Goal: Information Seeking & Learning: Learn about a topic

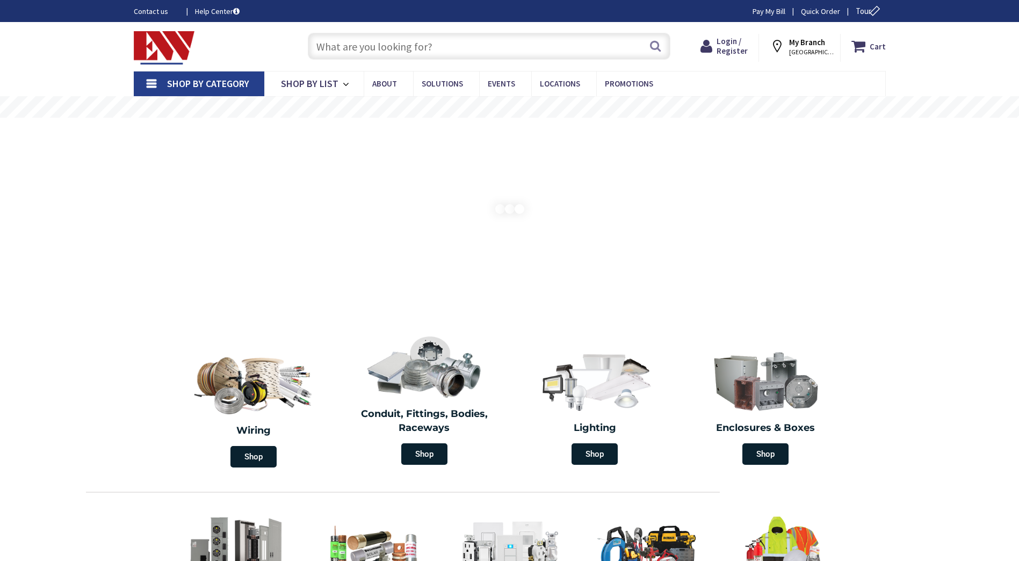
type input "[PERSON_NAME][GEOGRAPHIC_DATA], [STREET_ADDRESS][US_STATE]"
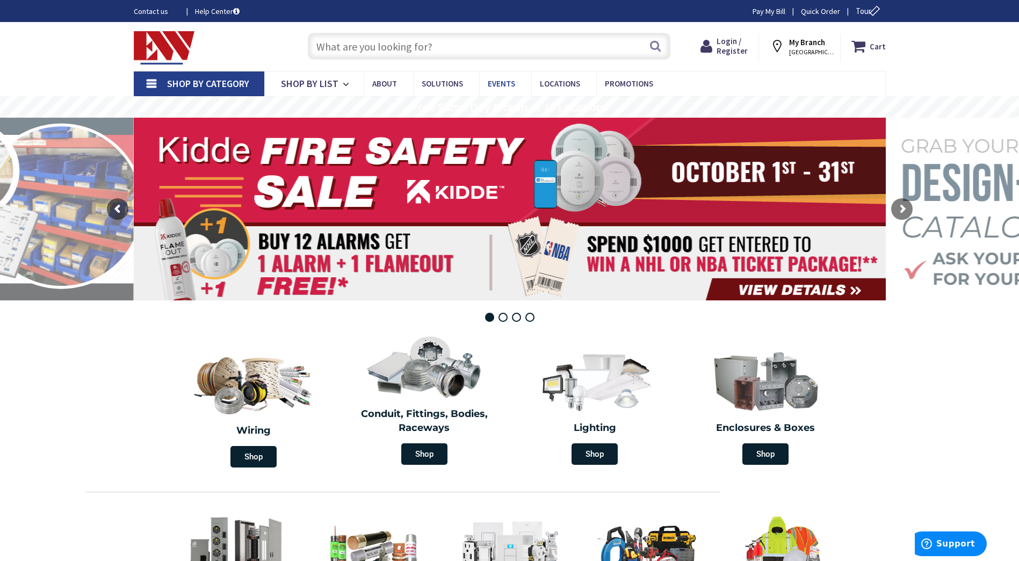
click at [498, 79] on span "Events" at bounding box center [501, 83] width 27 height 10
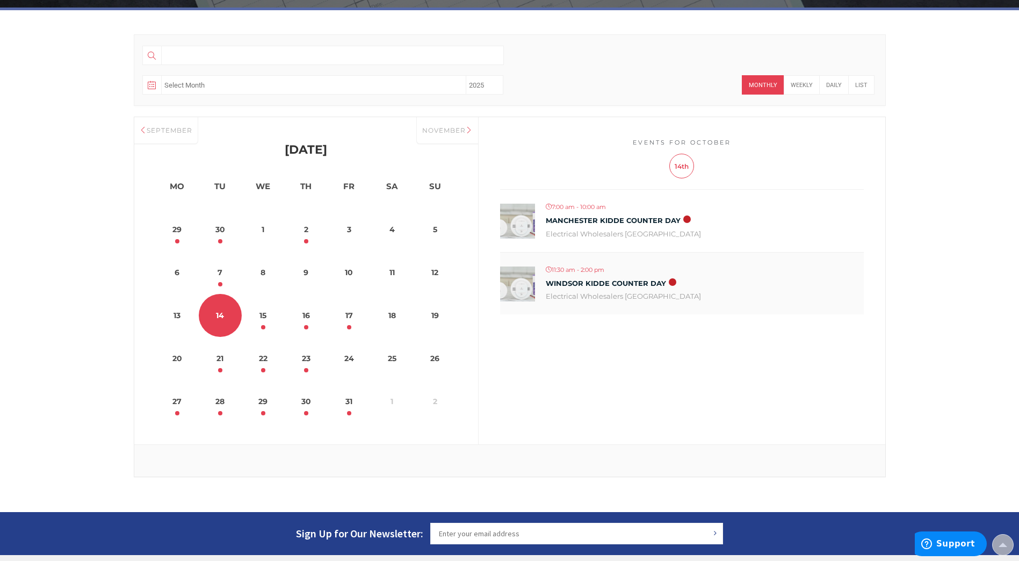
scroll to position [376, 0]
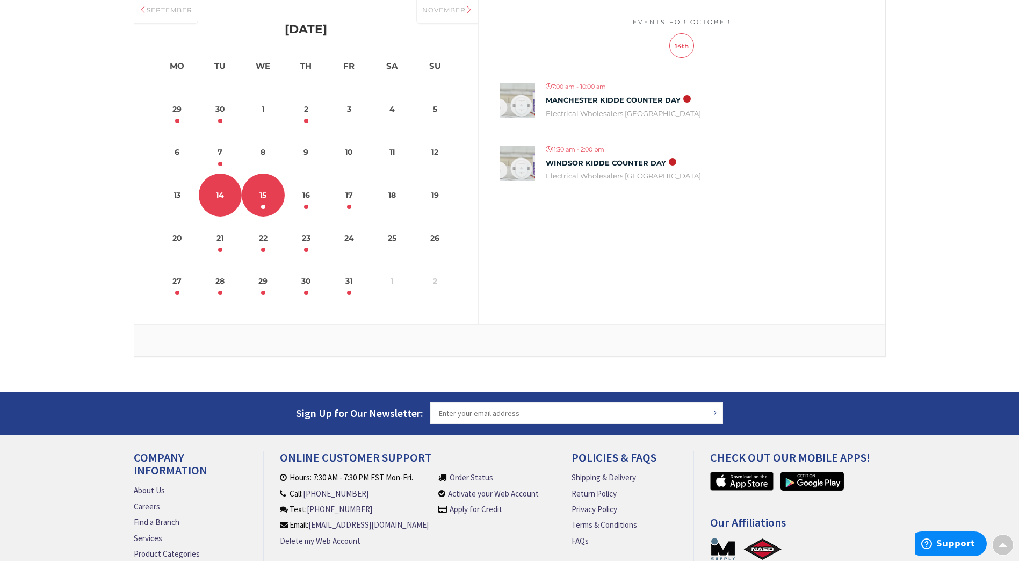
click at [260, 203] on link "15" at bounding box center [263, 194] width 43 height 43
click at [313, 200] on link "16" at bounding box center [306, 194] width 43 height 43
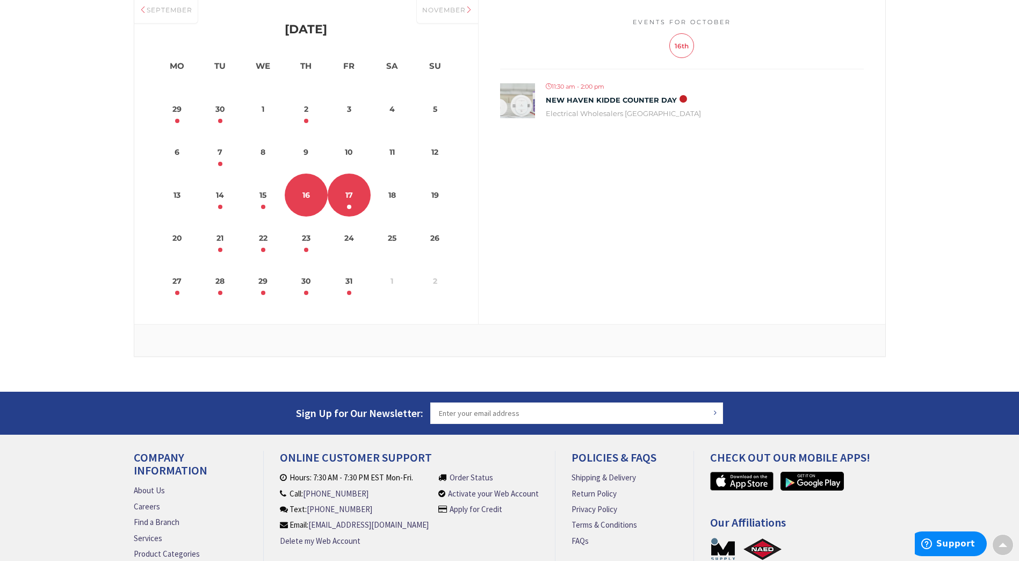
click at [354, 196] on link "17" at bounding box center [349, 194] width 43 height 43
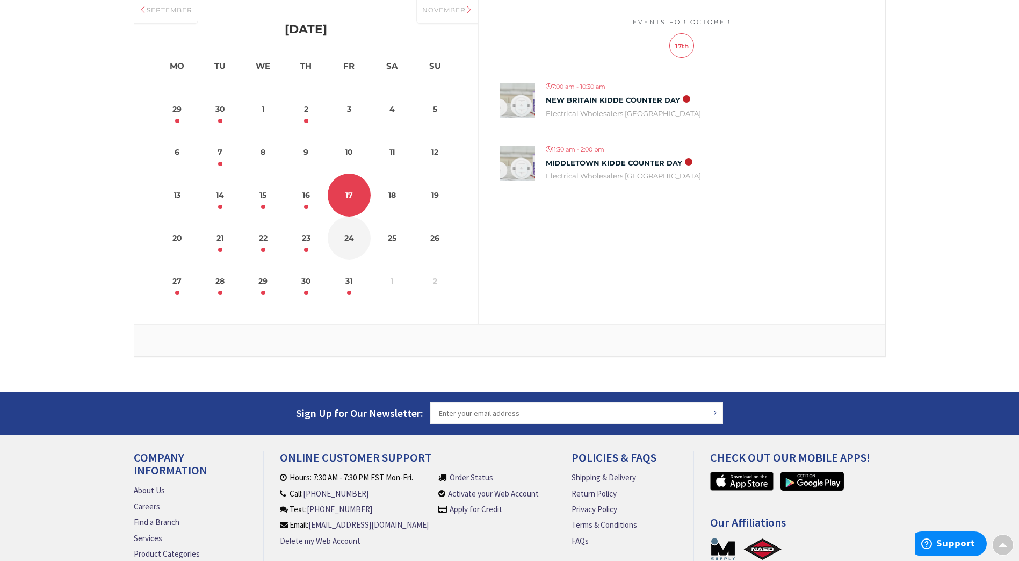
click at [342, 242] on dt "24" at bounding box center [349, 237] width 43 height 43
click at [305, 247] on link "23" at bounding box center [306, 237] width 43 height 43
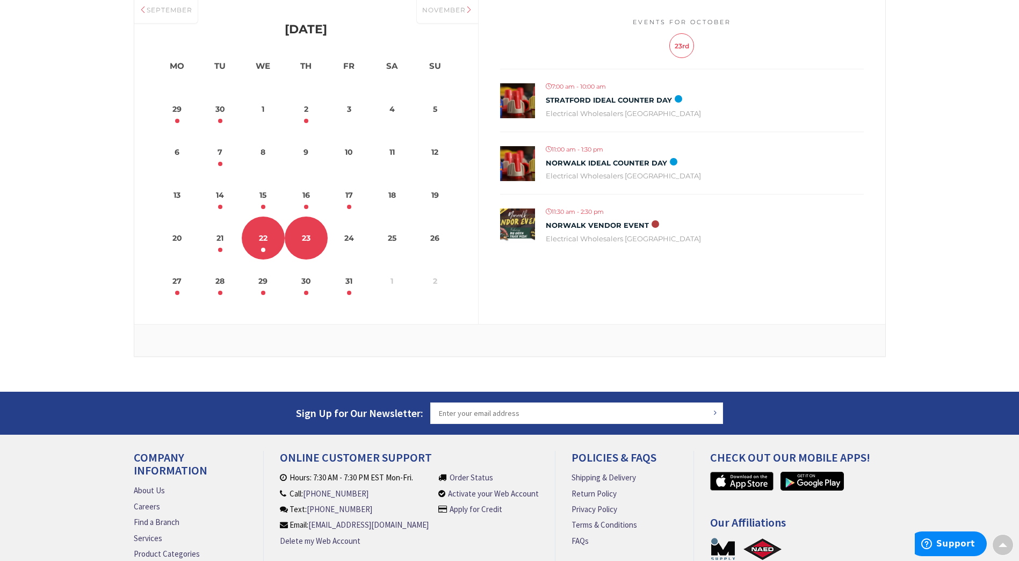
click at [270, 244] on link "22" at bounding box center [263, 237] width 43 height 43
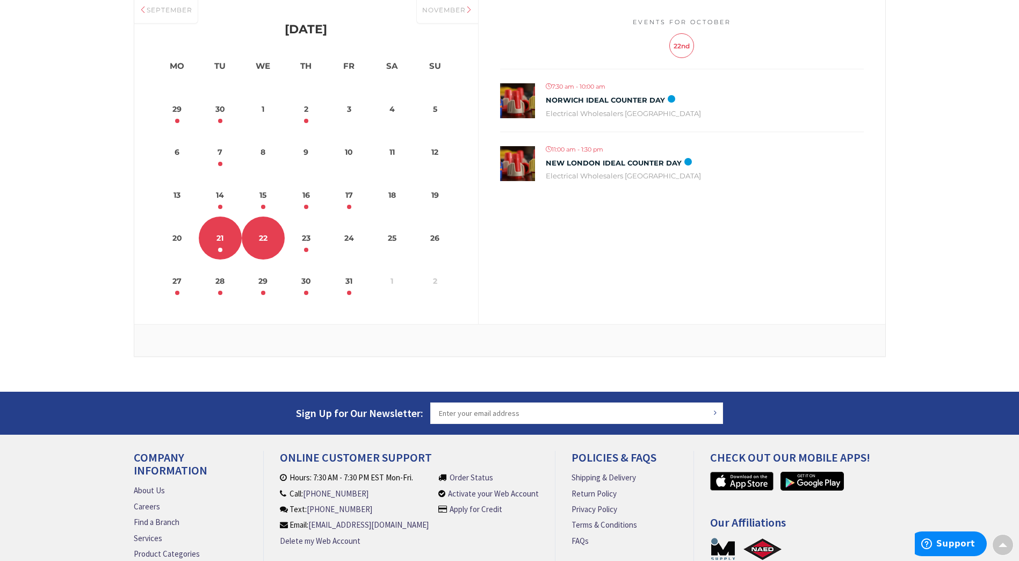
click at [223, 240] on link "21" at bounding box center [220, 237] width 43 height 43
click at [224, 287] on link "28" at bounding box center [220, 280] width 43 height 43
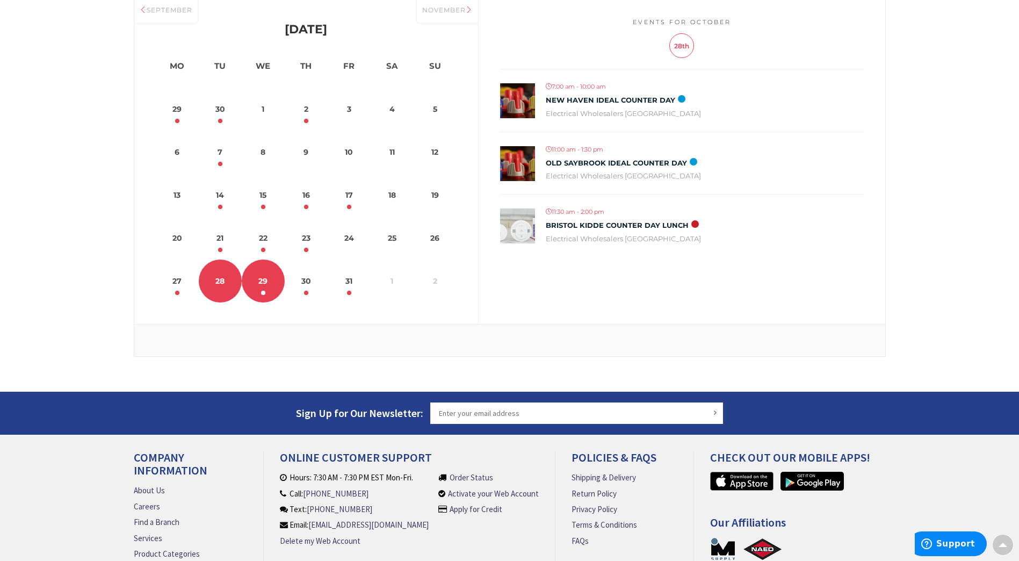
click at [271, 291] on link "29" at bounding box center [263, 280] width 43 height 43
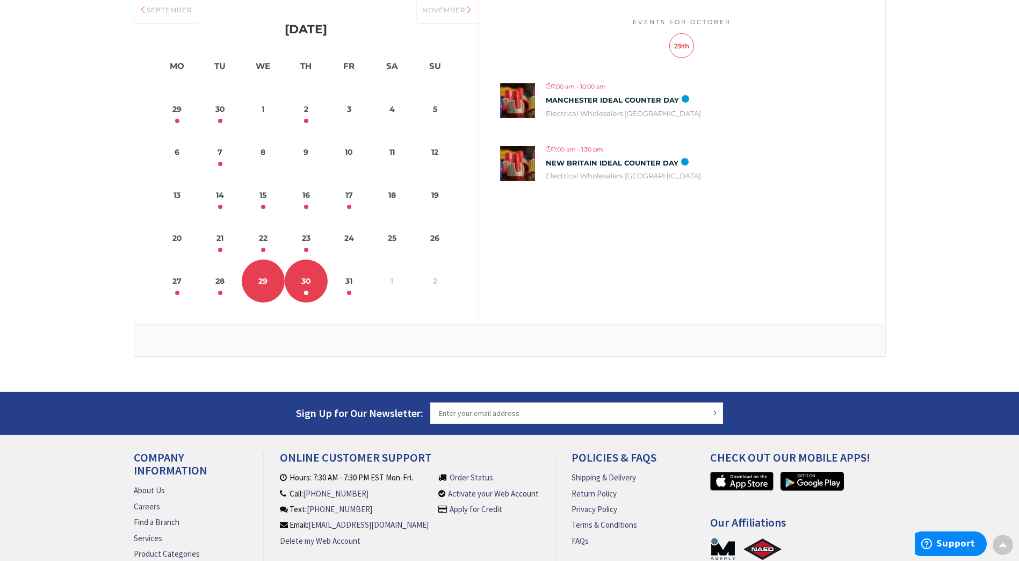
click at [306, 286] on link "30" at bounding box center [306, 280] width 43 height 43
click at [345, 280] on link "31" at bounding box center [349, 280] width 43 height 43
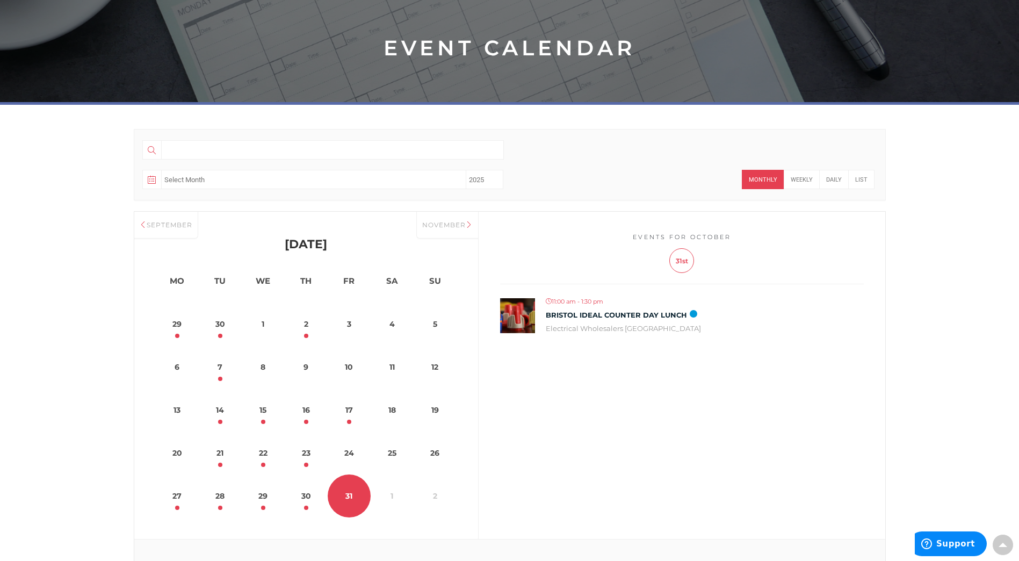
scroll to position [0, 0]
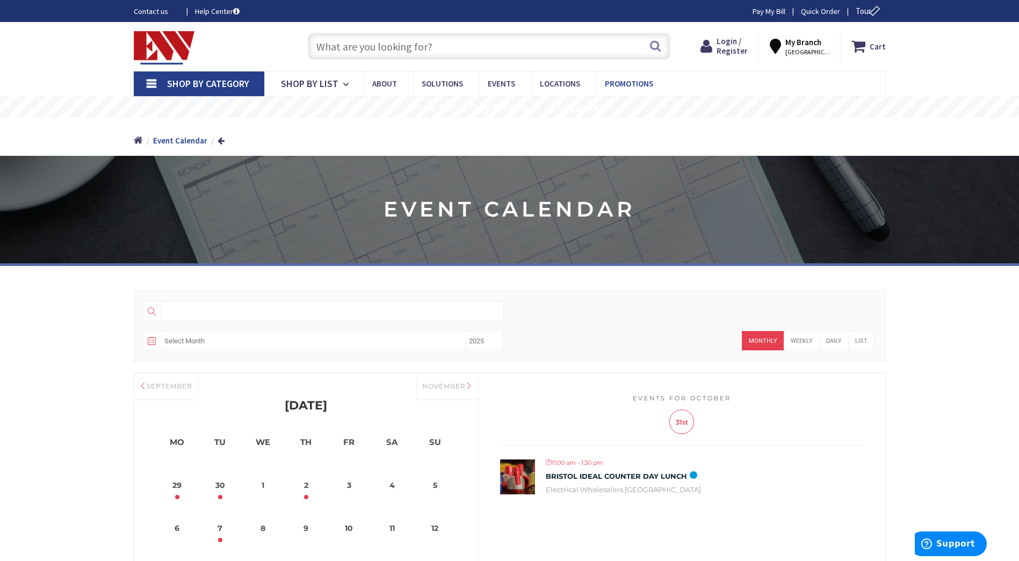
click at [622, 80] on span "Promotions" at bounding box center [629, 83] width 48 height 10
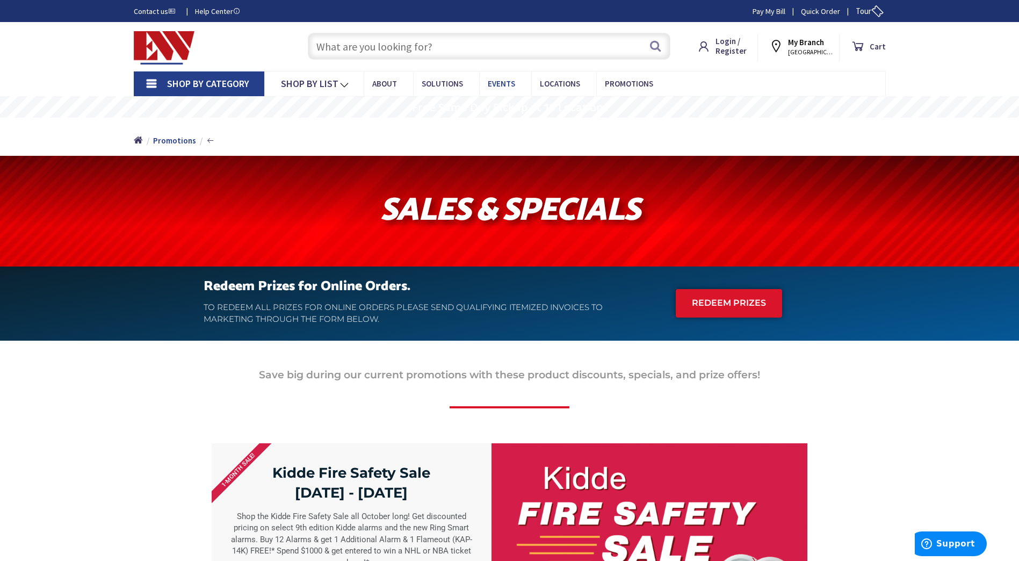
click at [489, 86] on span "Events" at bounding box center [501, 83] width 27 height 10
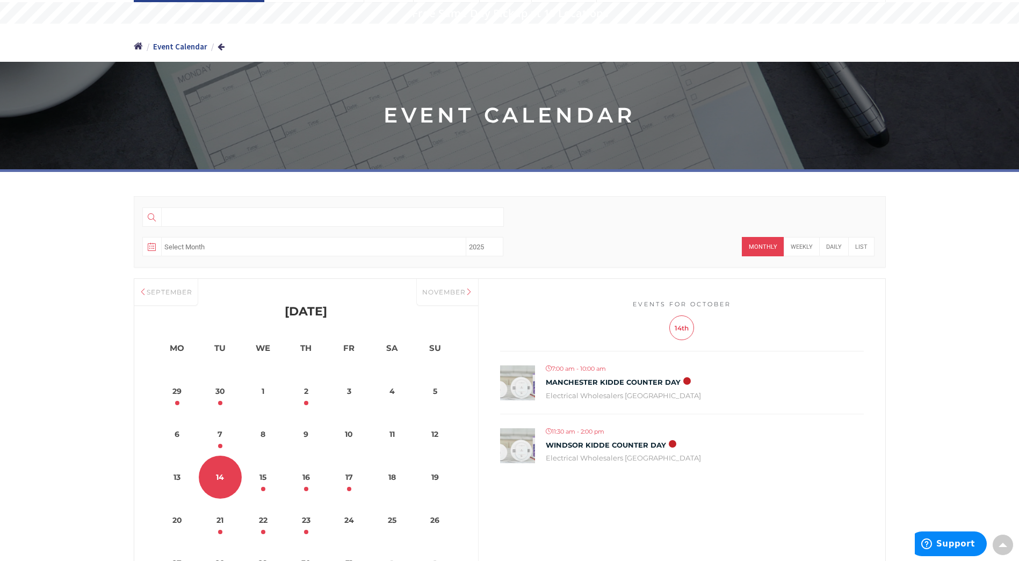
scroll to position [83, 0]
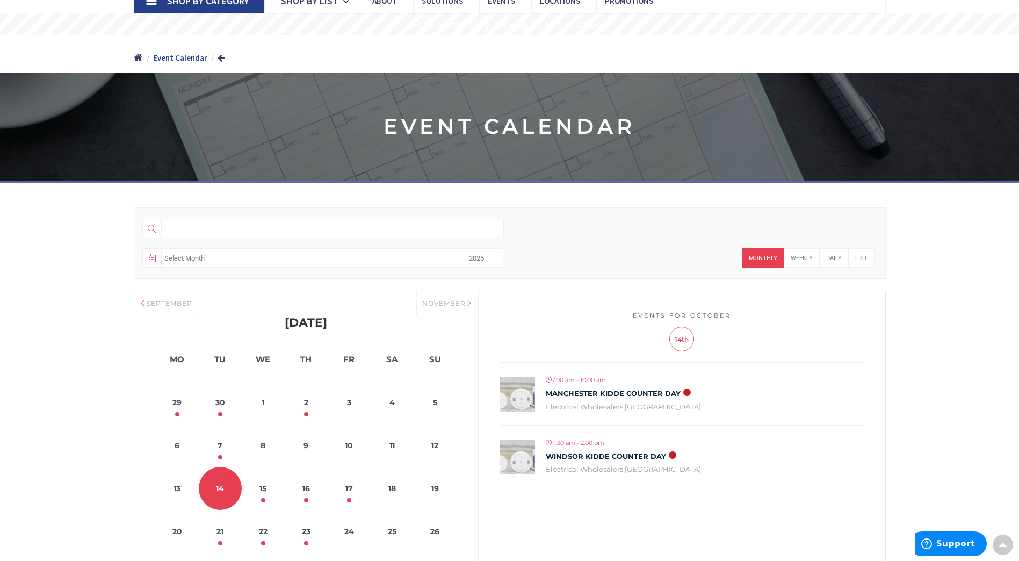
click at [167, 226] on input "search" at bounding box center [332, 228] width 343 height 19
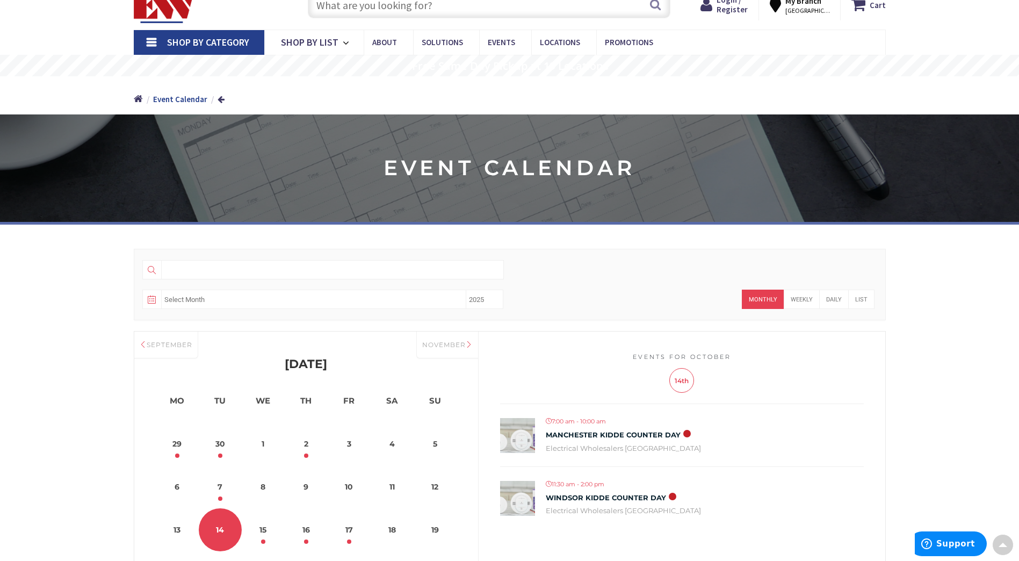
scroll to position [0, 0]
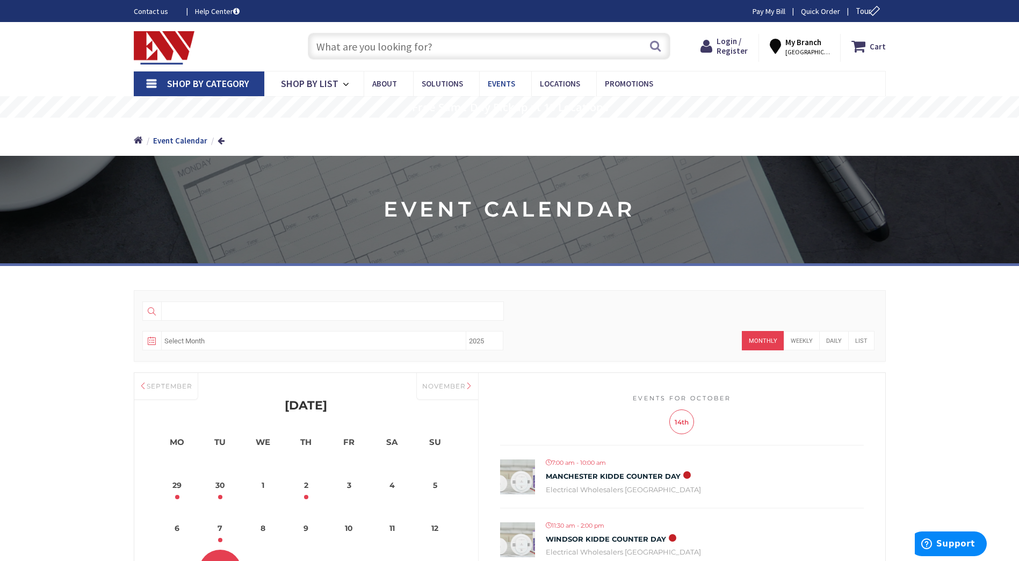
click at [504, 82] on span "Events" at bounding box center [501, 83] width 27 height 10
click at [504, 81] on span "Events" at bounding box center [501, 83] width 27 height 10
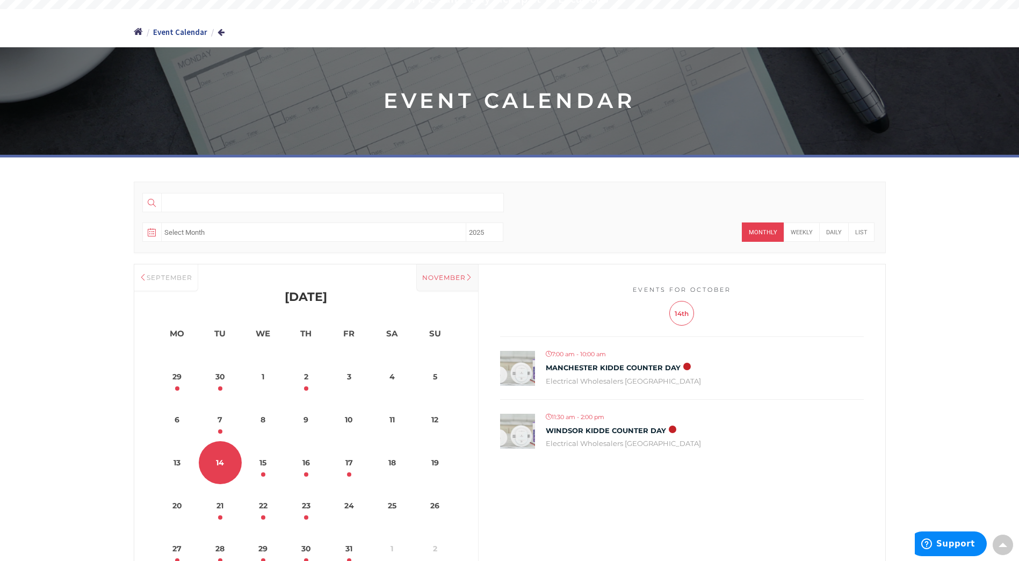
scroll to position [107, 0]
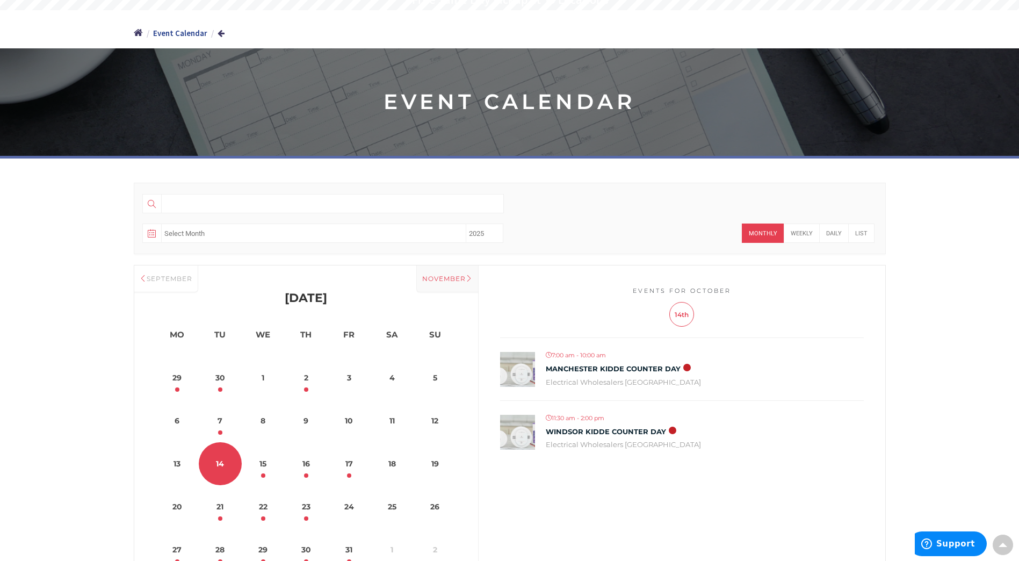
click at [437, 279] on div "November" at bounding box center [447, 278] width 62 height 27
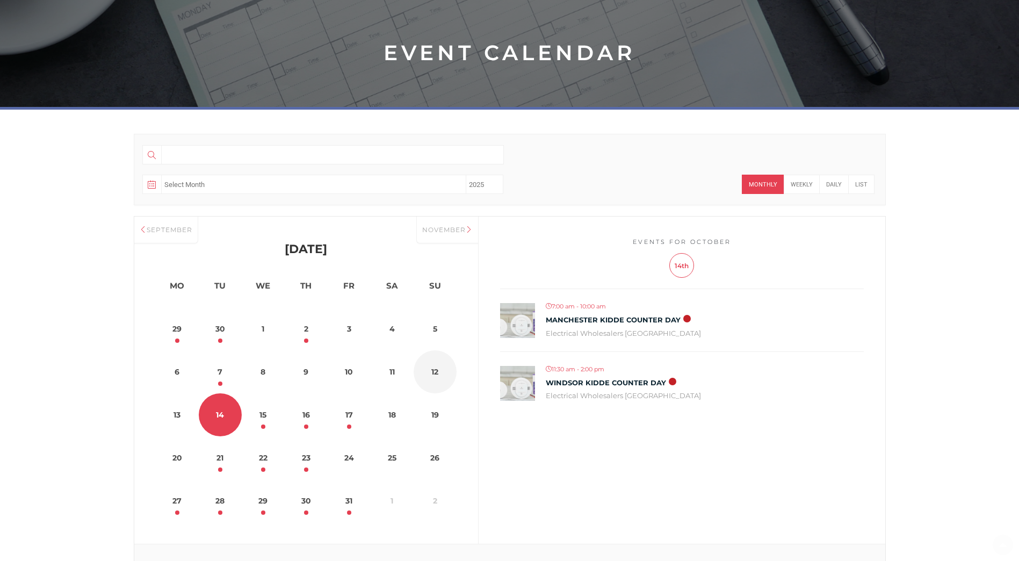
scroll to position [161, 0]
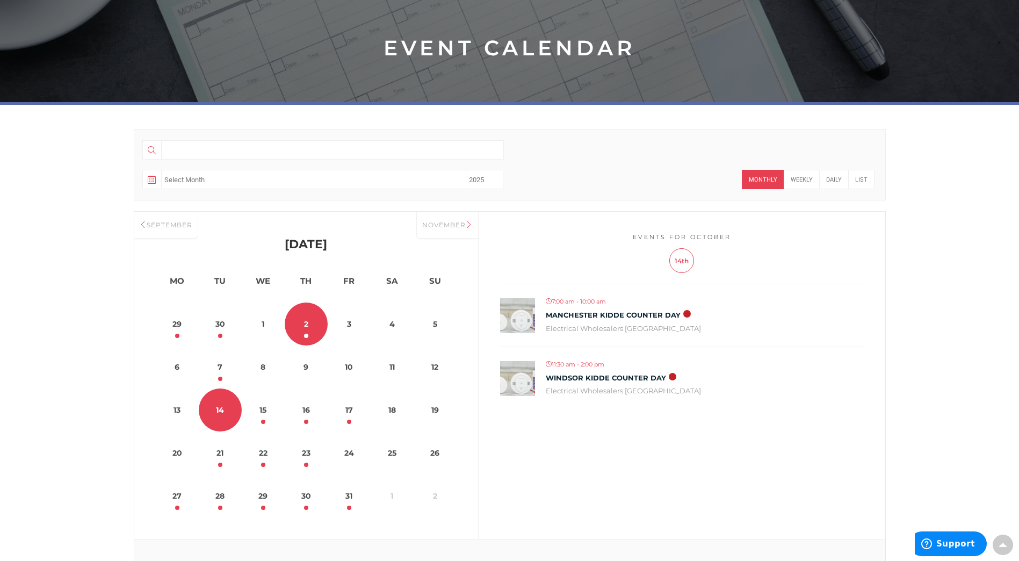
click at [306, 329] on link "2" at bounding box center [306, 323] width 43 height 43
click at [230, 376] on link "7" at bounding box center [220, 366] width 43 height 43
click at [224, 410] on link "14" at bounding box center [220, 409] width 43 height 43
click at [265, 418] on link "15" at bounding box center [263, 409] width 43 height 43
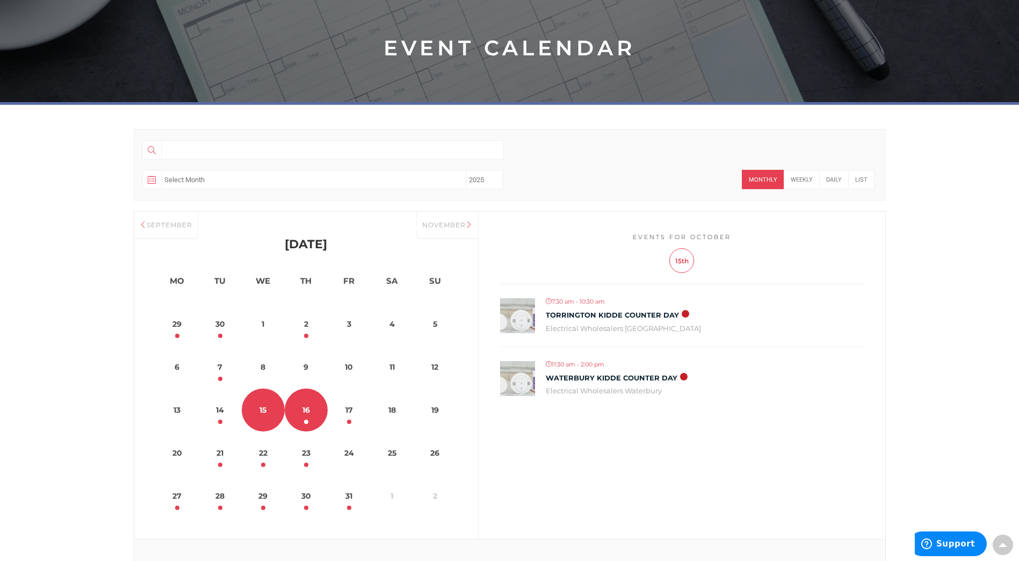
click at [311, 410] on link "16" at bounding box center [306, 409] width 43 height 43
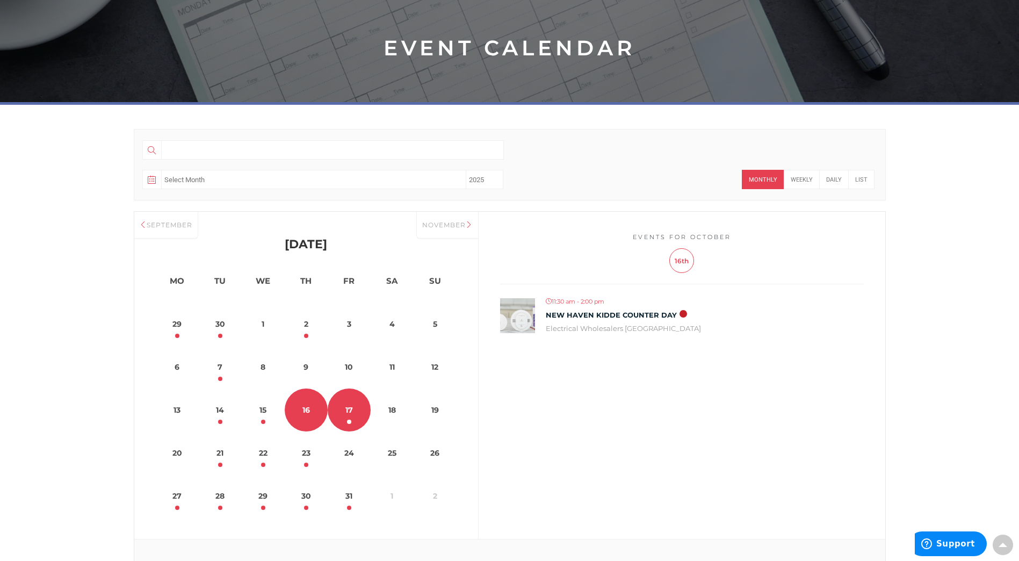
click at [350, 408] on link "17" at bounding box center [349, 409] width 43 height 43
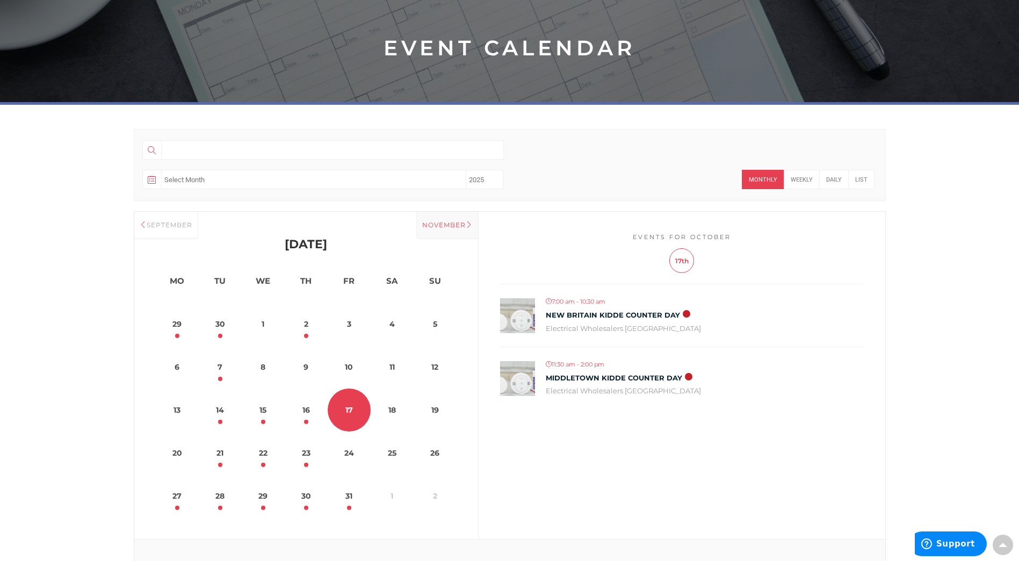
click at [447, 226] on div "November" at bounding box center [447, 225] width 62 height 27
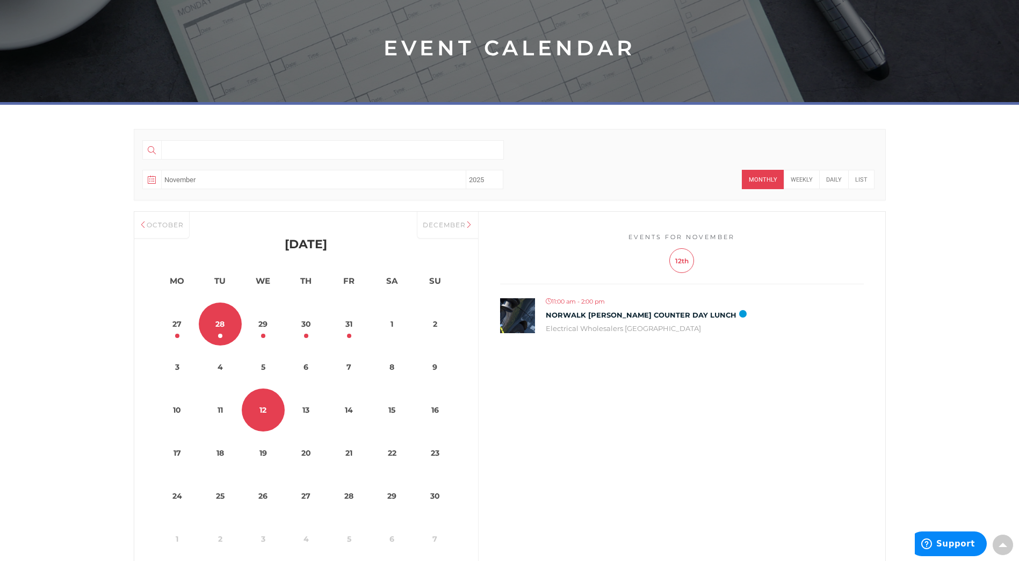
click at [221, 336] on dt "28" at bounding box center [220, 323] width 43 height 43
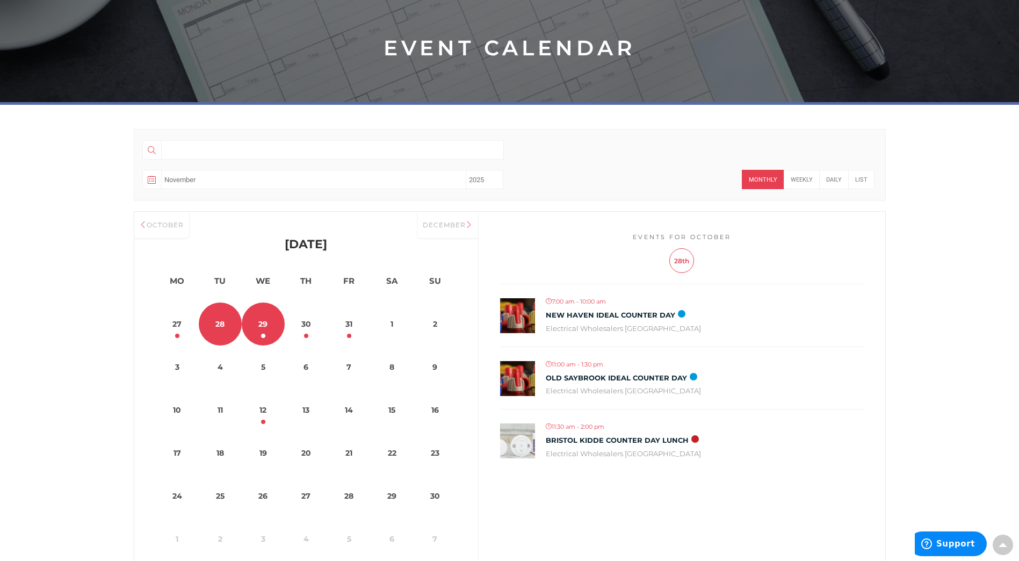
click at [265, 334] on dt "29" at bounding box center [263, 323] width 43 height 43
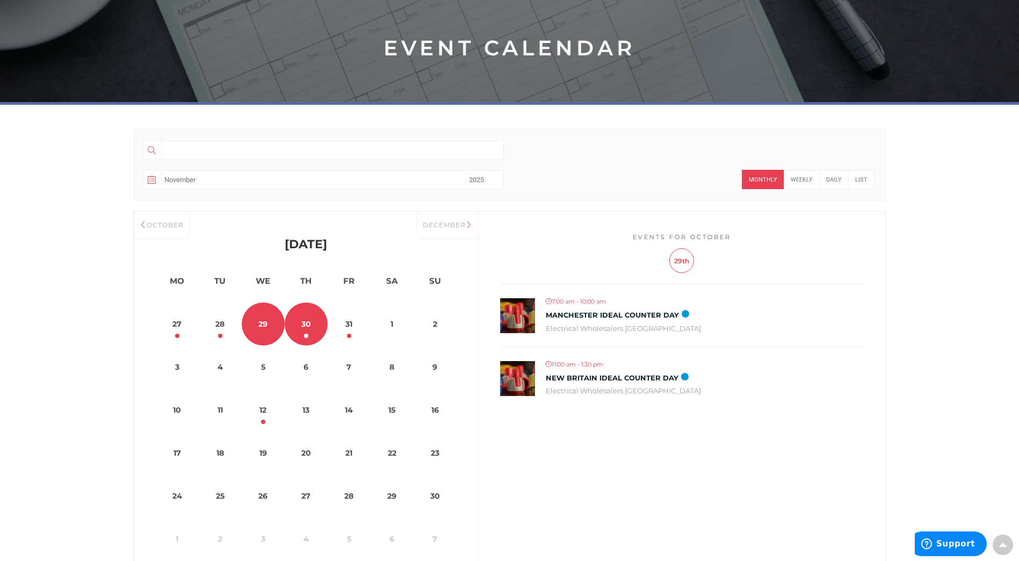
click at [306, 329] on link "30" at bounding box center [306, 323] width 43 height 43
click at [350, 325] on link "31" at bounding box center [349, 323] width 43 height 43
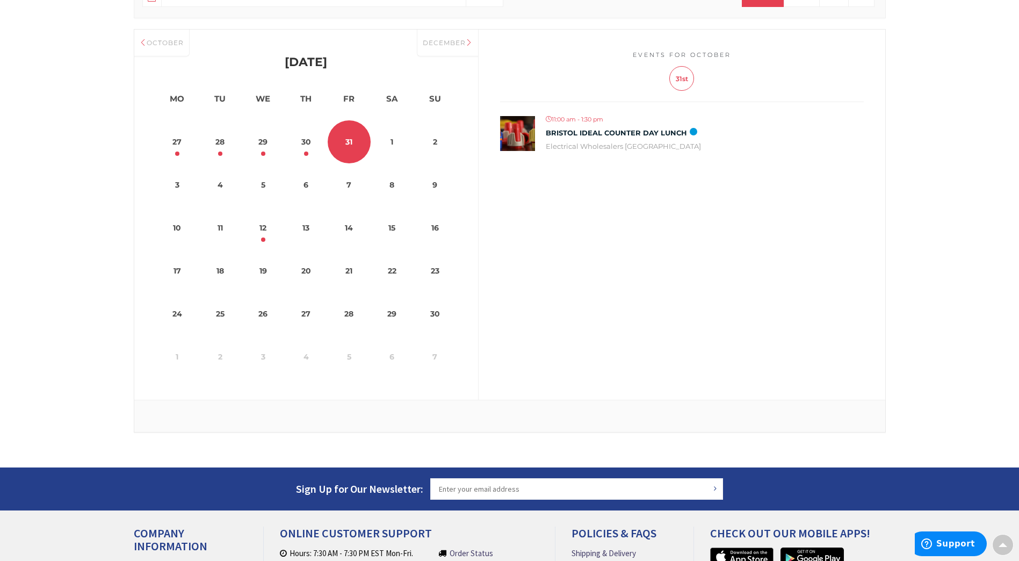
scroll to position [376, 0]
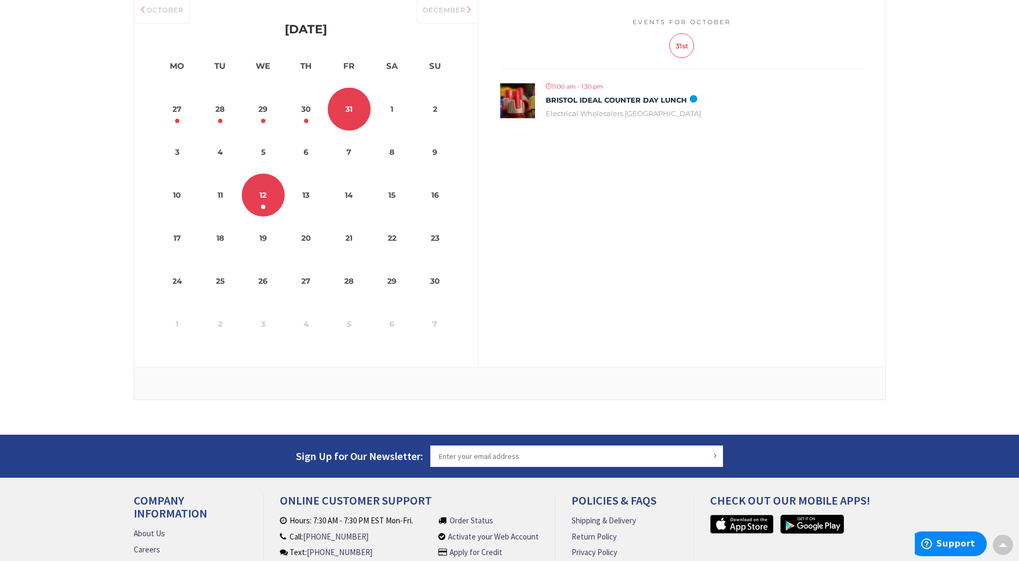
click at [260, 200] on link "12" at bounding box center [263, 194] width 43 height 43
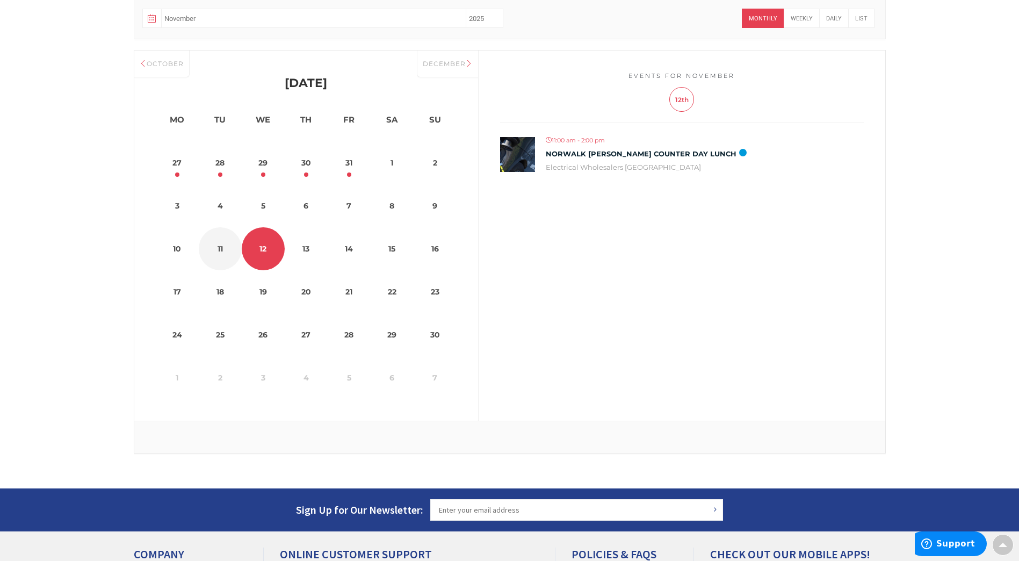
click at [217, 248] on dt "11" at bounding box center [220, 248] width 43 height 43
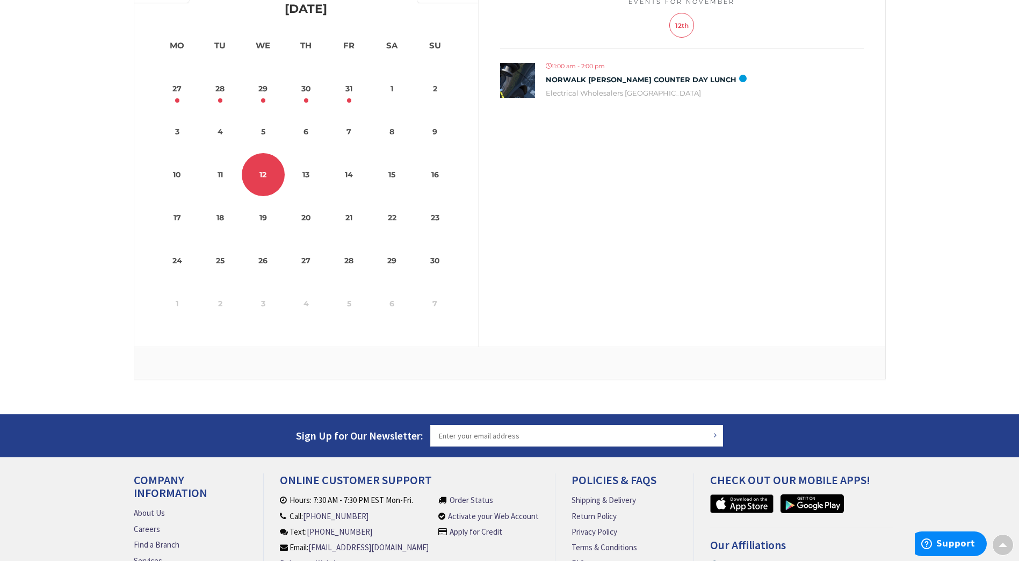
scroll to position [126, 0]
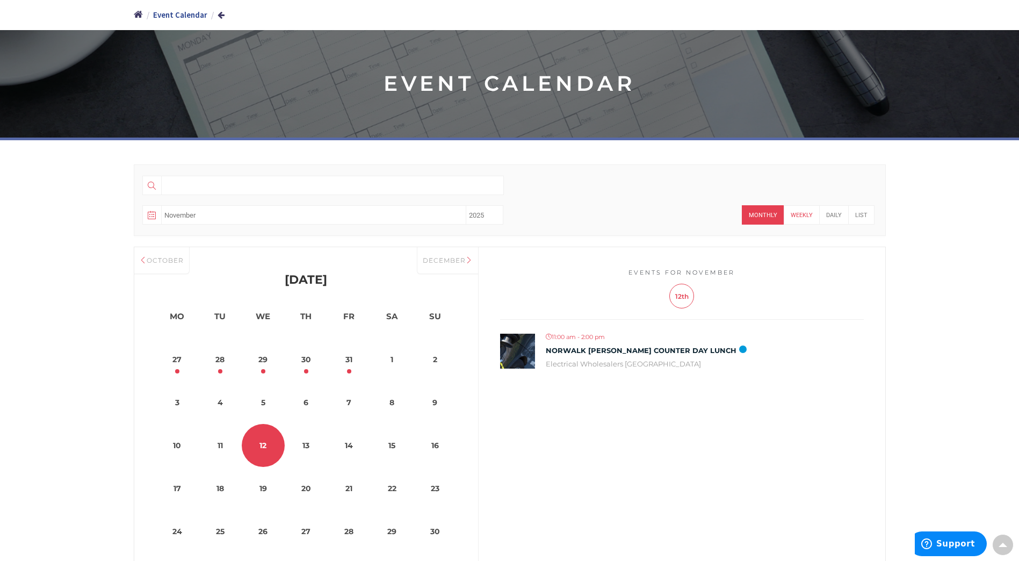
click at [806, 214] on span "Weekly" at bounding box center [801, 214] width 36 height 19
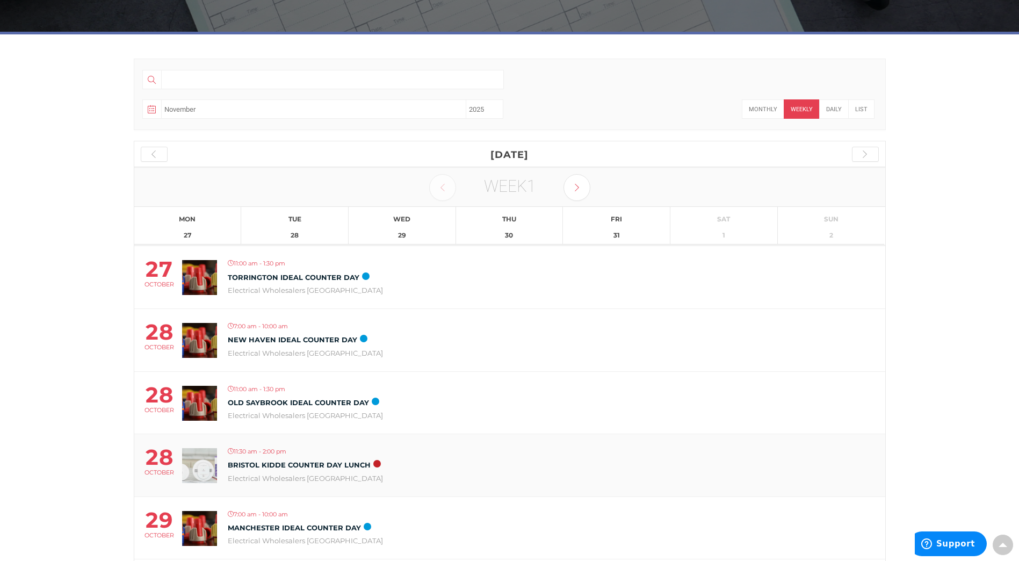
scroll to position [179, 0]
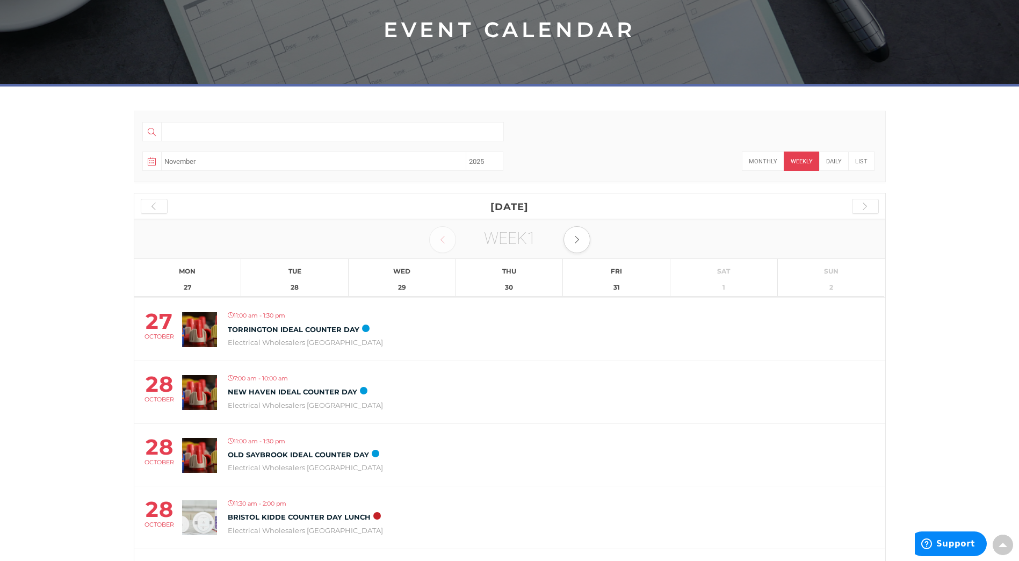
click at [566, 236] on div at bounding box center [576, 239] width 27 height 27
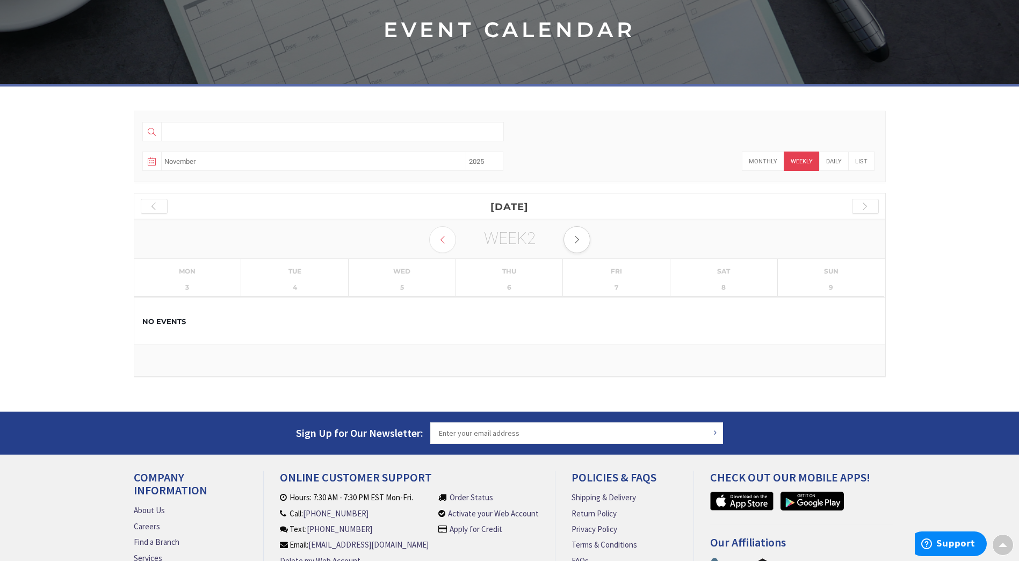
click at [578, 242] on icon at bounding box center [577, 240] width 8 height 8
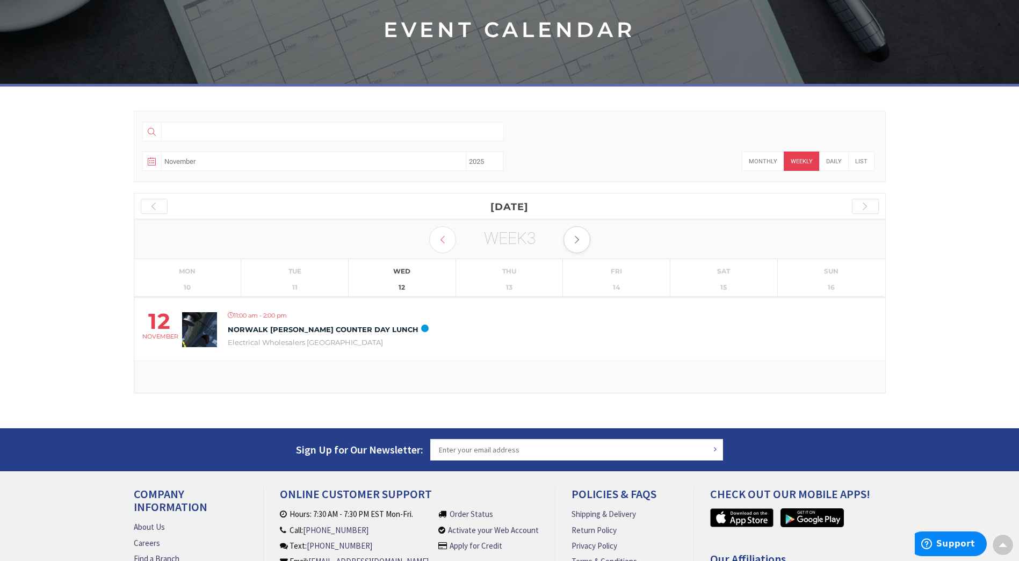
click at [577, 242] on icon at bounding box center [577, 240] width 8 height 8
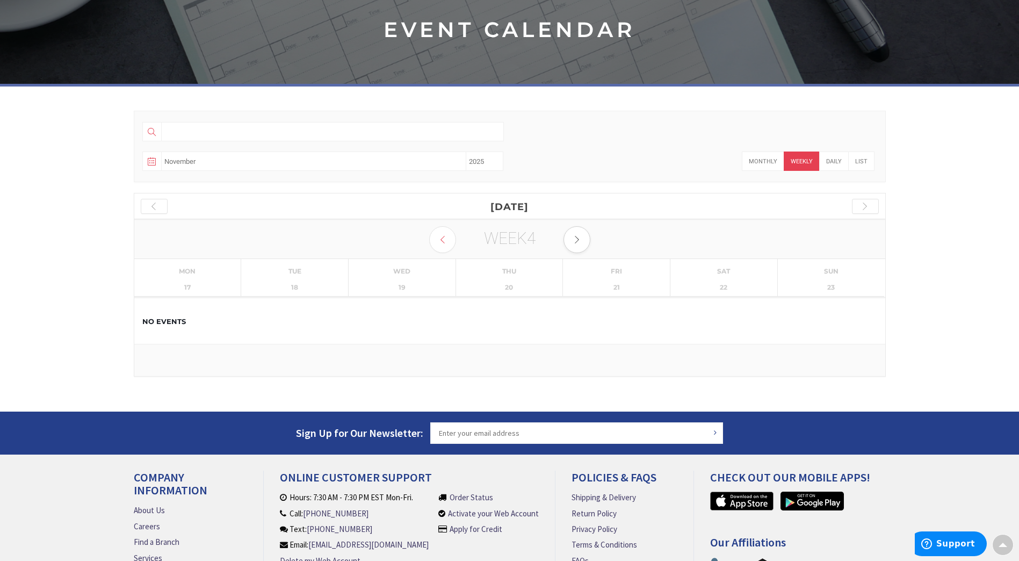
click at [577, 242] on icon at bounding box center [577, 240] width 8 height 8
click at [873, 207] on div at bounding box center [865, 206] width 27 height 15
click at [580, 237] on icon at bounding box center [577, 240] width 8 height 8
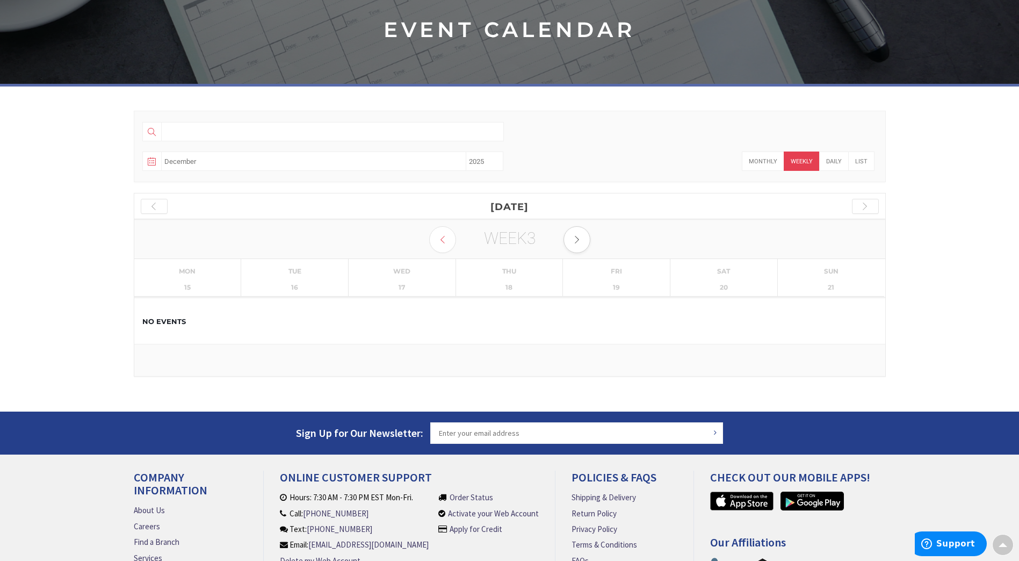
click at [580, 237] on icon at bounding box center [577, 240] width 8 height 8
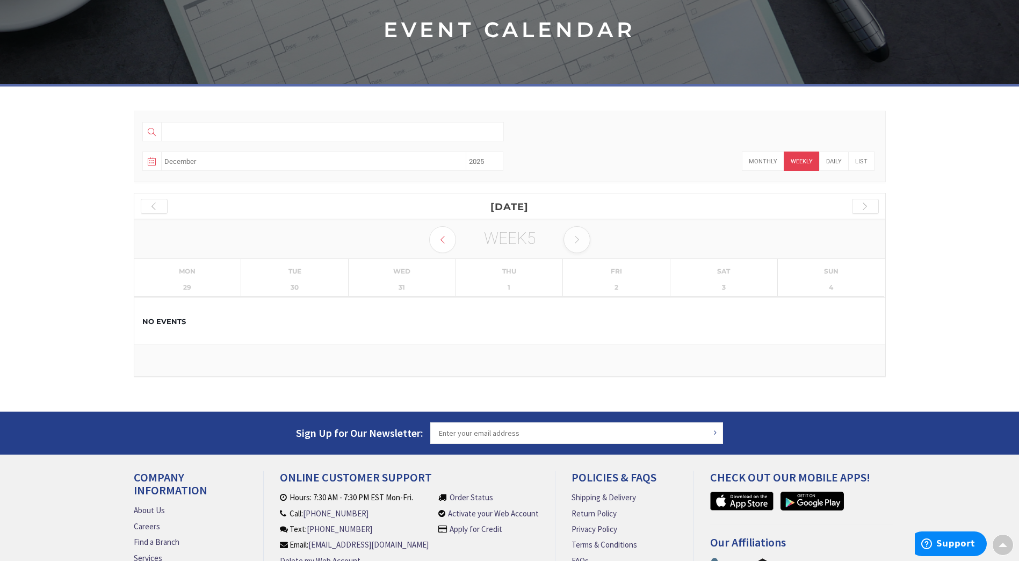
click at [580, 237] on icon at bounding box center [577, 240] width 8 height 8
click at [863, 205] on div at bounding box center [865, 206] width 27 height 15
select select "01"
select select "2026"
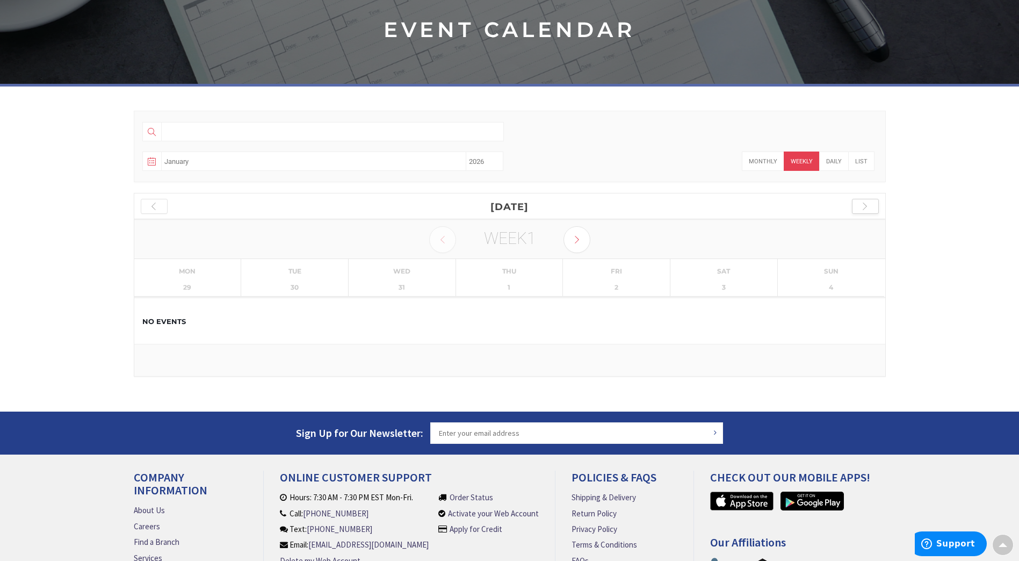
click at [868, 207] on div at bounding box center [865, 206] width 27 height 15
click at [867, 206] on div at bounding box center [865, 206] width 27 height 15
click at [865, 215] on h4 "2026 April" at bounding box center [509, 206] width 751 height 26
click at [866, 207] on div at bounding box center [865, 206] width 27 height 15
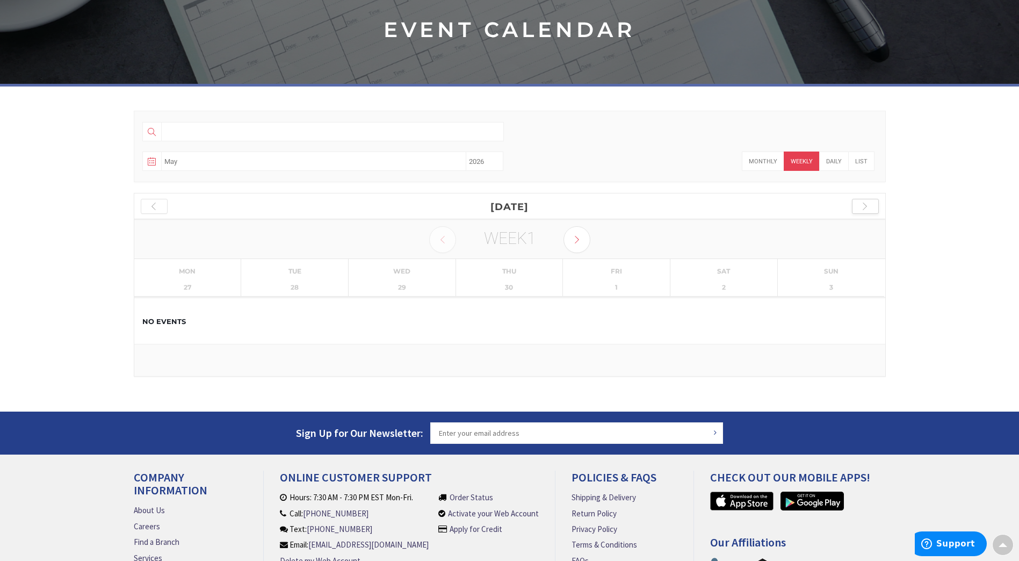
click at [864, 206] on div at bounding box center [865, 206] width 27 height 15
click at [867, 205] on div at bounding box center [865, 206] width 27 height 15
click at [866, 206] on div at bounding box center [865, 206] width 27 height 15
click at [579, 241] on icon at bounding box center [577, 240] width 8 height 8
click at [580, 241] on icon at bounding box center [577, 240] width 8 height 8
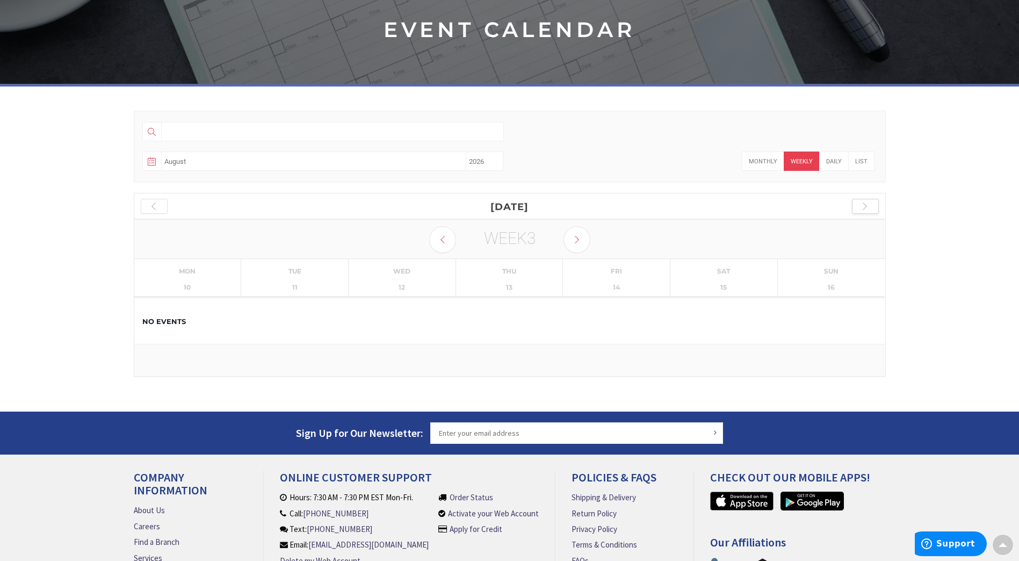
click at [867, 207] on div at bounding box center [865, 206] width 27 height 15
select select "09"
